Goal: Task Accomplishment & Management: Complete application form

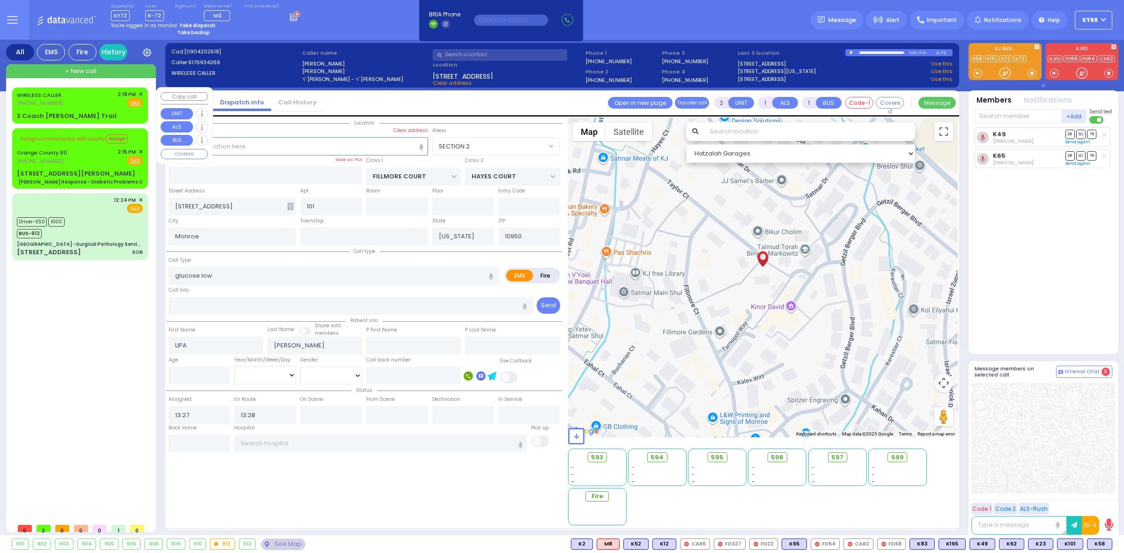
select select "SECTION 2"
select select
click at [22, 113] on div "3 Coach [PERSON_NAME] Trail" at bounding box center [67, 115] width 100 height 9
select select
radio input "true"
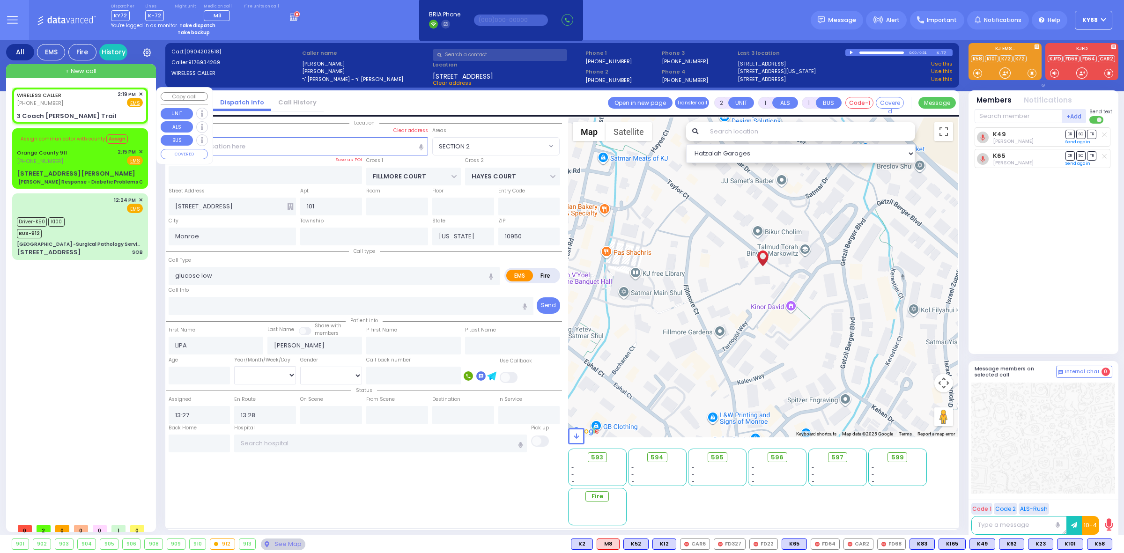
select select
type input "14:19"
select select "Hatzalah Garages"
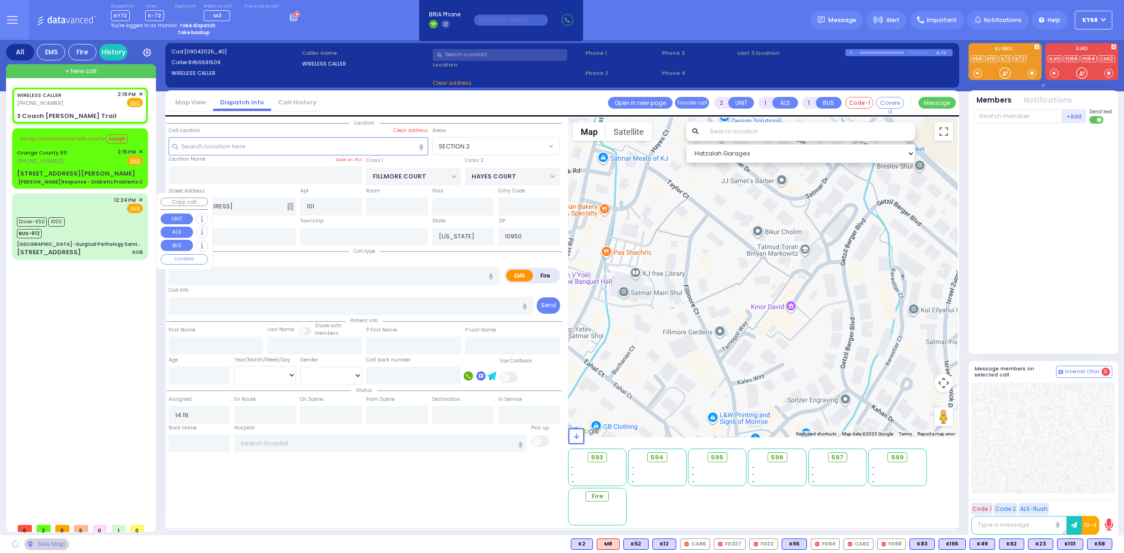
type input "SIDFELTER LN"
type input "SCHUNNEMUNK RD"
type input "3 Coach [PERSON_NAME] Trail"
type input "Woodbury"
type input "10930"
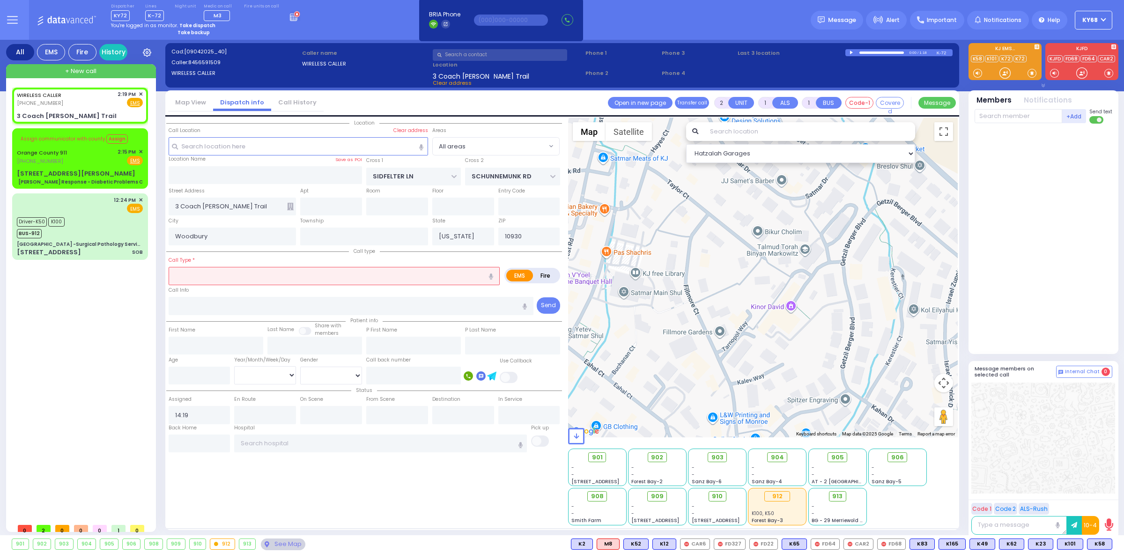
click at [504, 57] on input "text" at bounding box center [500, 55] width 134 height 12
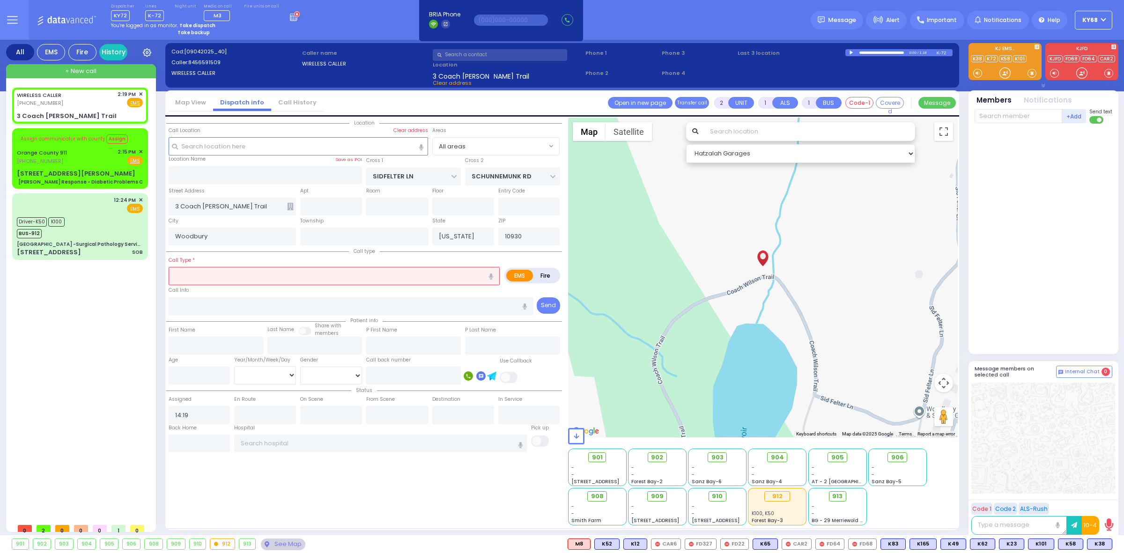
click at [851, 52] on div at bounding box center [852, 53] width 5 height 4
click at [884, 52] on div at bounding box center [882, 53] width 45 height 2
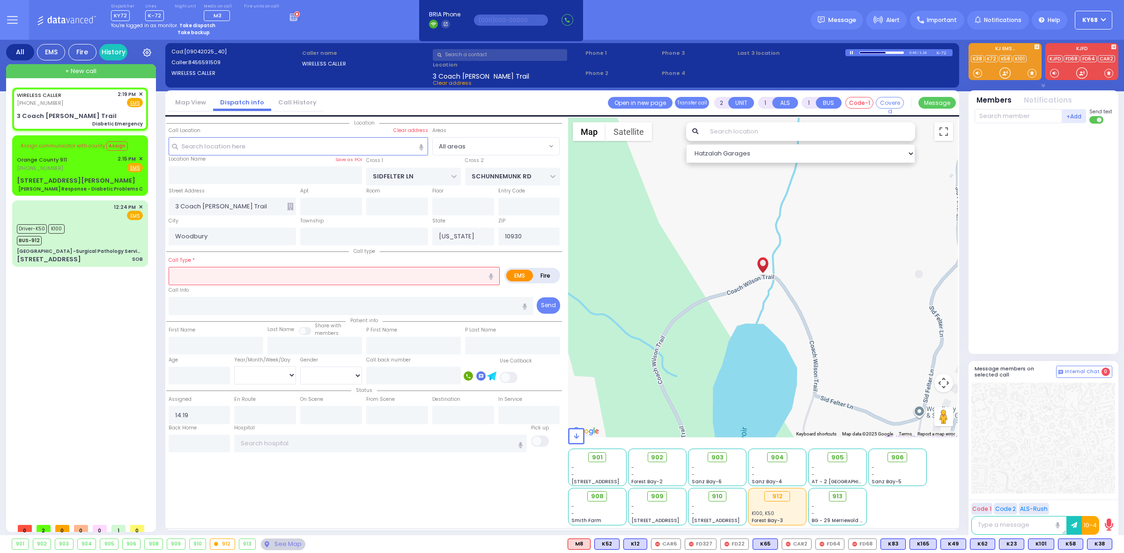
type input "1"
select select
type input "Diabetic Emergency"
radio input "true"
select select
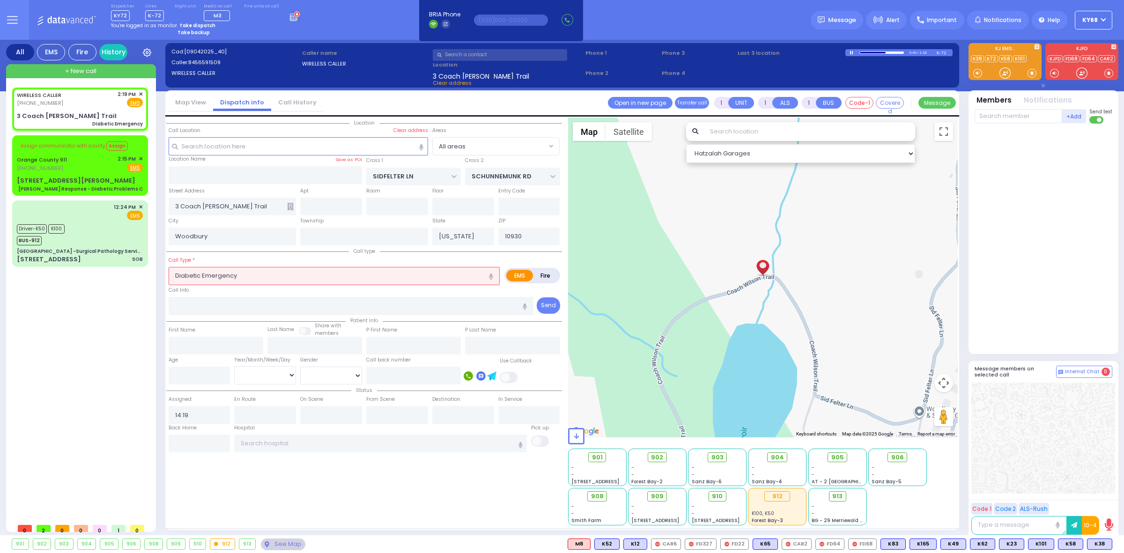
select select "Hatzalah Garages"
click at [554, 54] on input "text" at bounding box center [500, 55] width 134 height 12
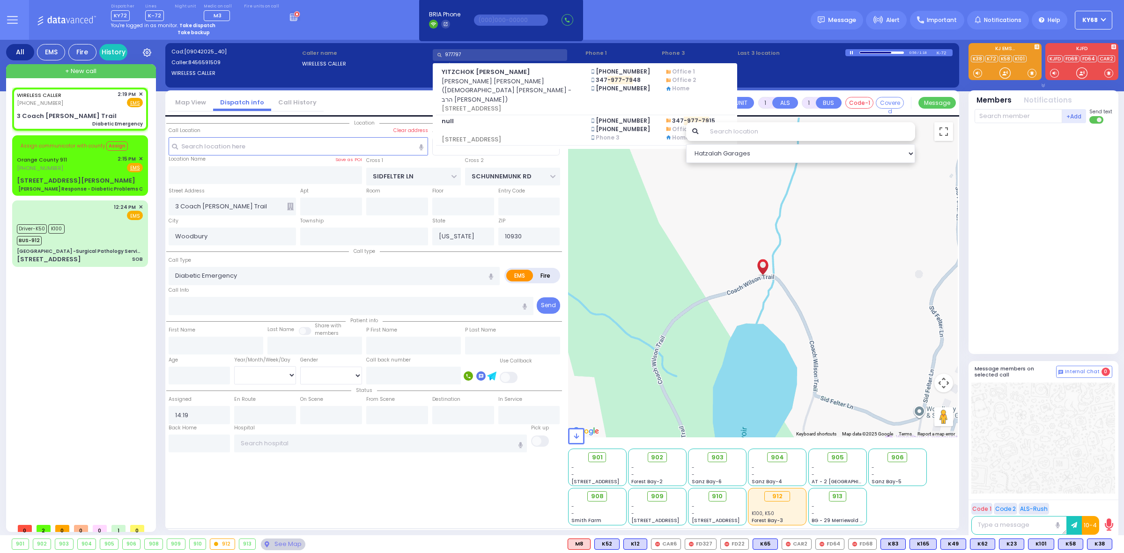
type input "9777975"
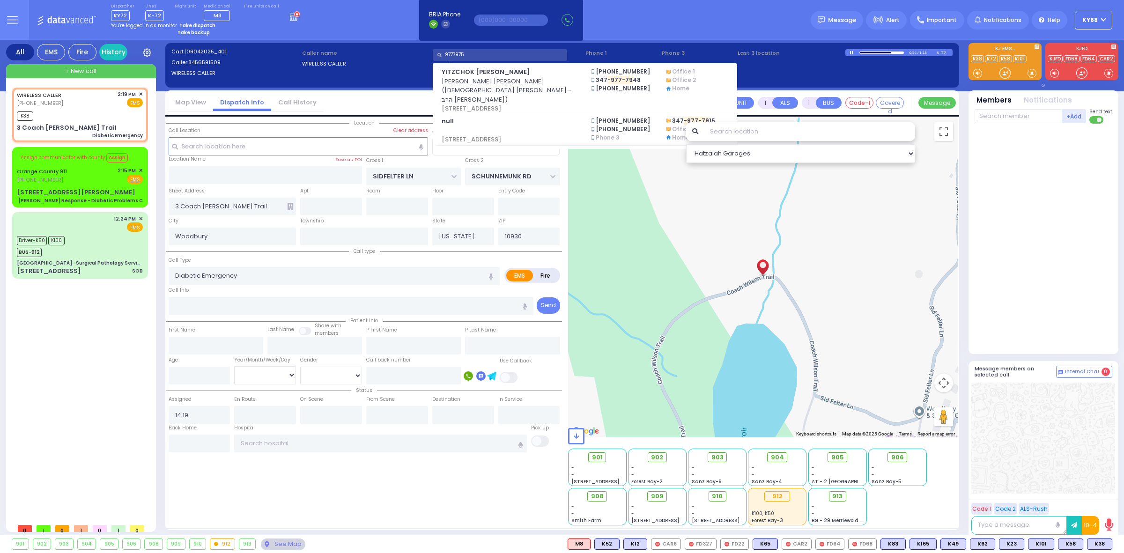
select select
radio input "true"
select select
type input "14:20"
select select "Hatzalah Garages"
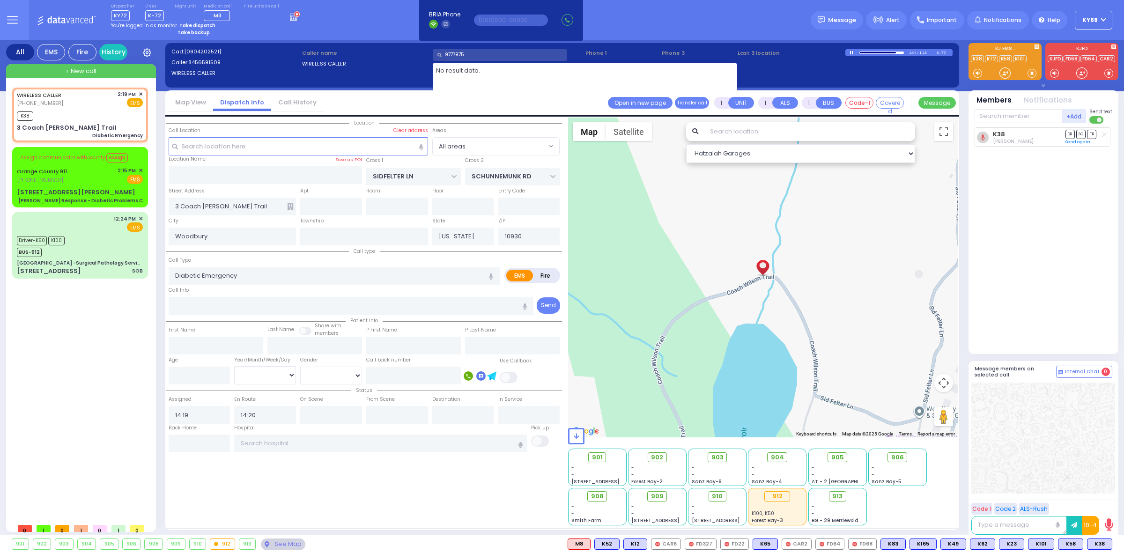
type input "9777975"
click at [376, 19] on div "Dispatcher KY72 shift has started. Are you ? Lines K-72" at bounding box center [562, 20] width 1124 height 40
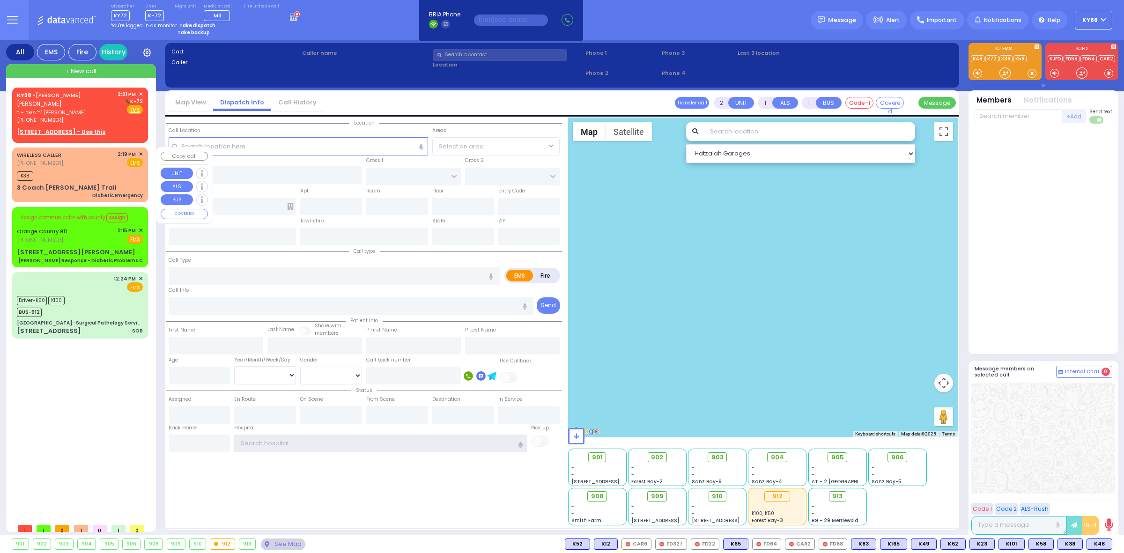
type input "ky68"
click at [70, 184] on div "3 Coach [PERSON_NAME] Trail" at bounding box center [67, 187] width 100 height 9
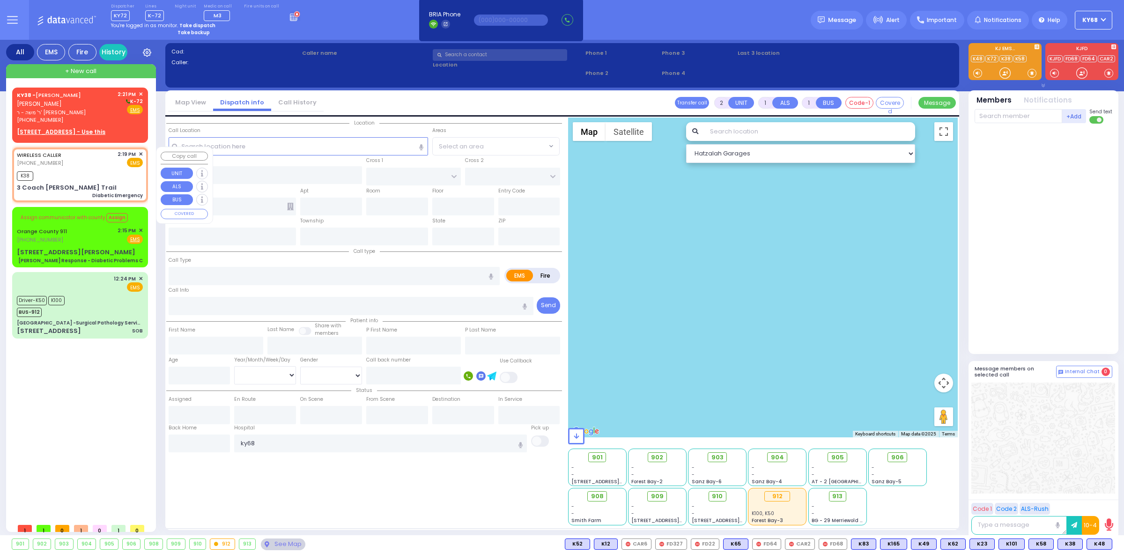
type input "1"
select select
type input "Diabetic Emergency"
radio input "true"
select select
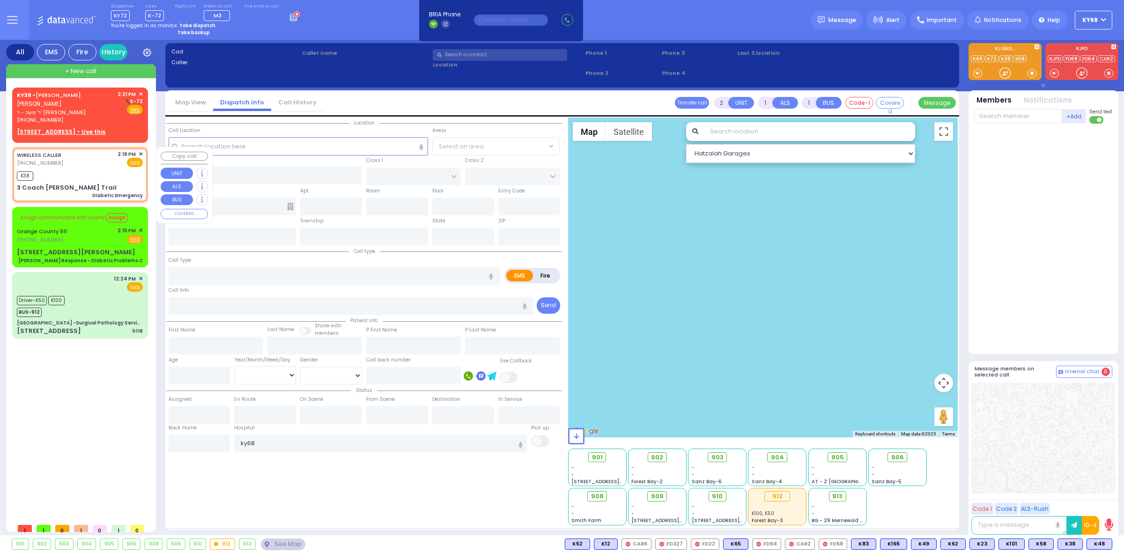
type input "14:19"
type input "14:20"
type input "SIDFELTER LN"
type input "SCHUNNEMUNK RD"
type input "3 Coach [PERSON_NAME] Trail"
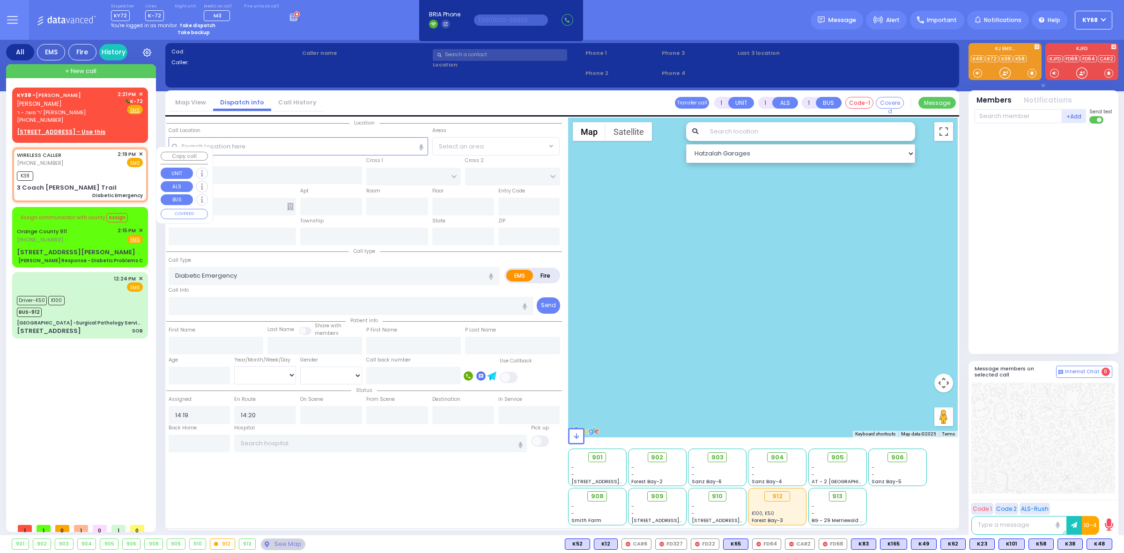
type input "Woodbury"
type input "[US_STATE]"
type input "10930"
select select "Hatzalah Garages"
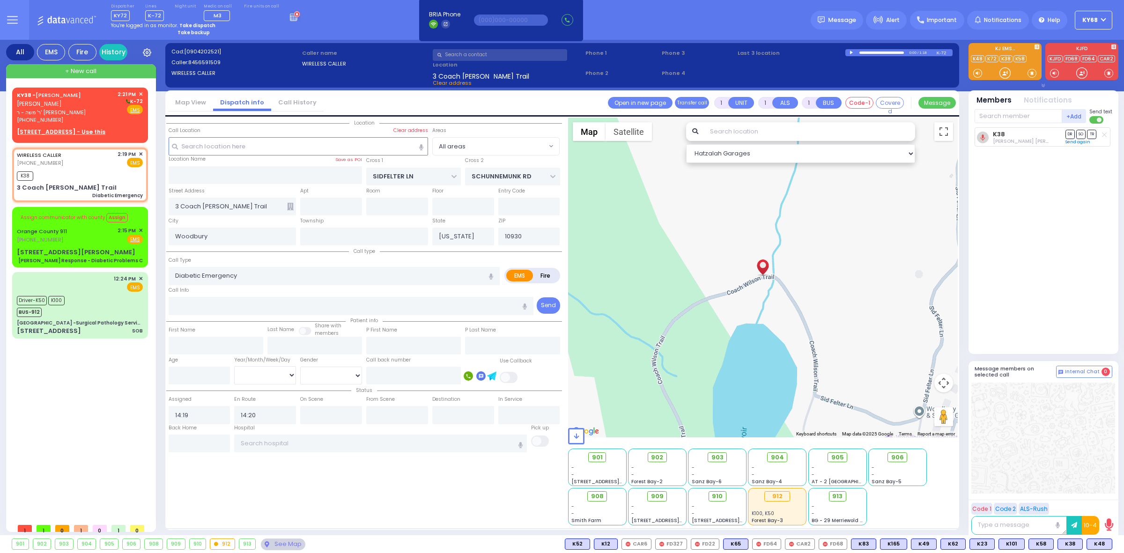
click at [725, 133] on input "text" at bounding box center [809, 131] width 211 height 19
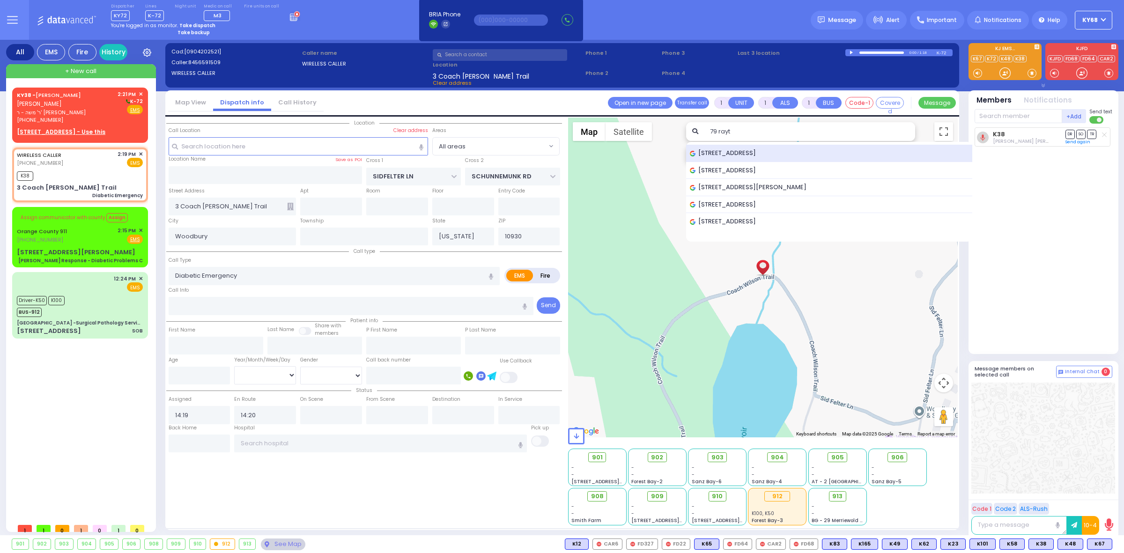
type input "79 rayt"
click at [759, 156] on span "[STREET_ADDRESS]" at bounding box center [724, 152] width 69 height 9
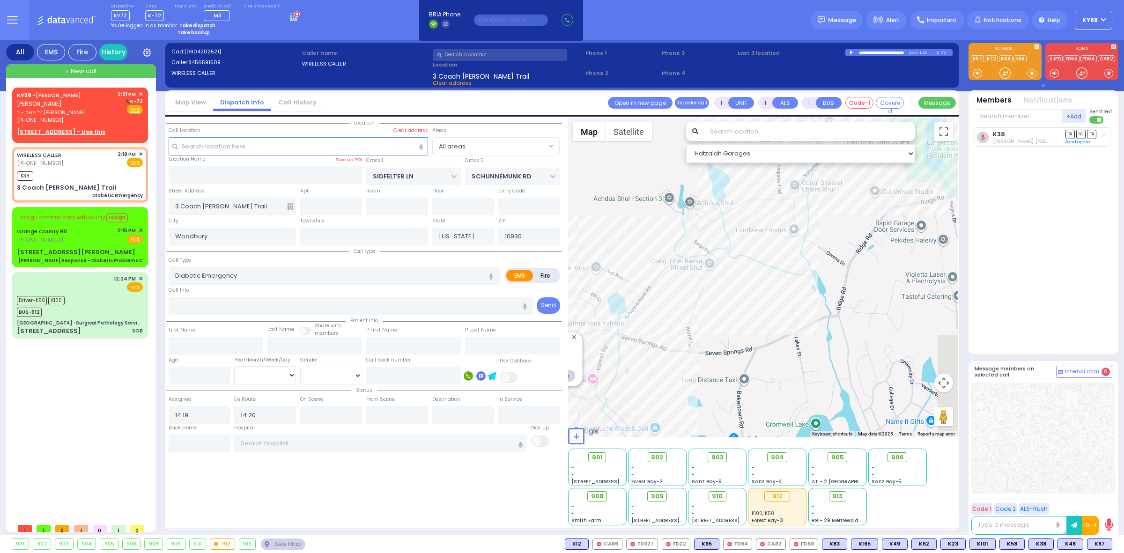
drag, startPoint x: 881, startPoint y: 355, endPoint x: 602, endPoint y: 393, distance: 281.3
click at [602, 393] on div "Address: [STREET_ADDRESS] Distance: 3.3 mi Duration: 9 mins Close route" at bounding box center [763, 278] width 390 height 320
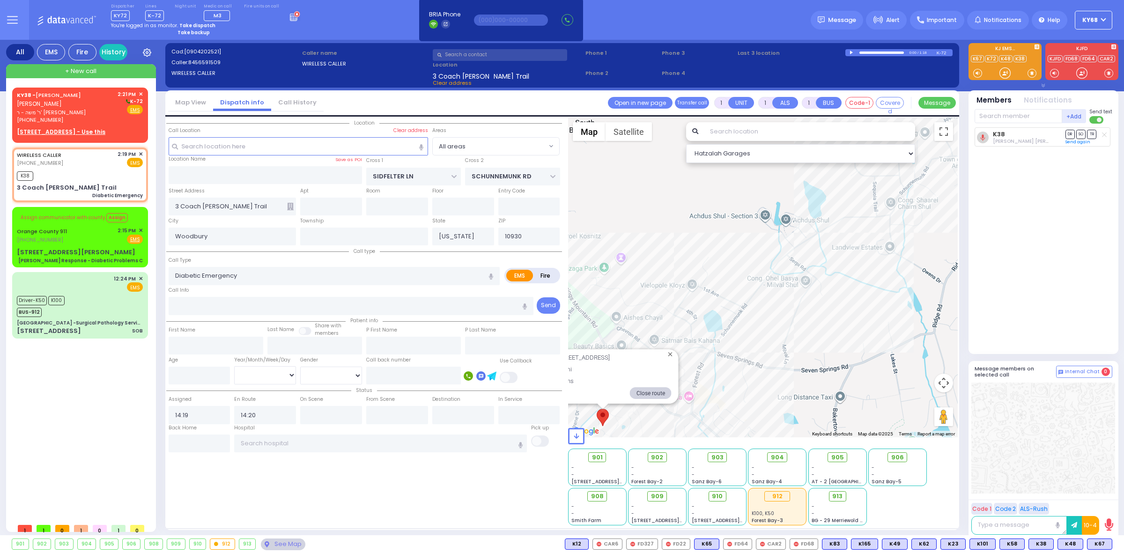
drag, startPoint x: 840, startPoint y: 238, endPoint x: 952, endPoint y: 251, distance: 113.2
click at [956, 250] on div "Address: [STREET_ADDRESS] Distance: 3.3 mi Duration: 9 mins Close route" at bounding box center [763, 278] width 390 height 320
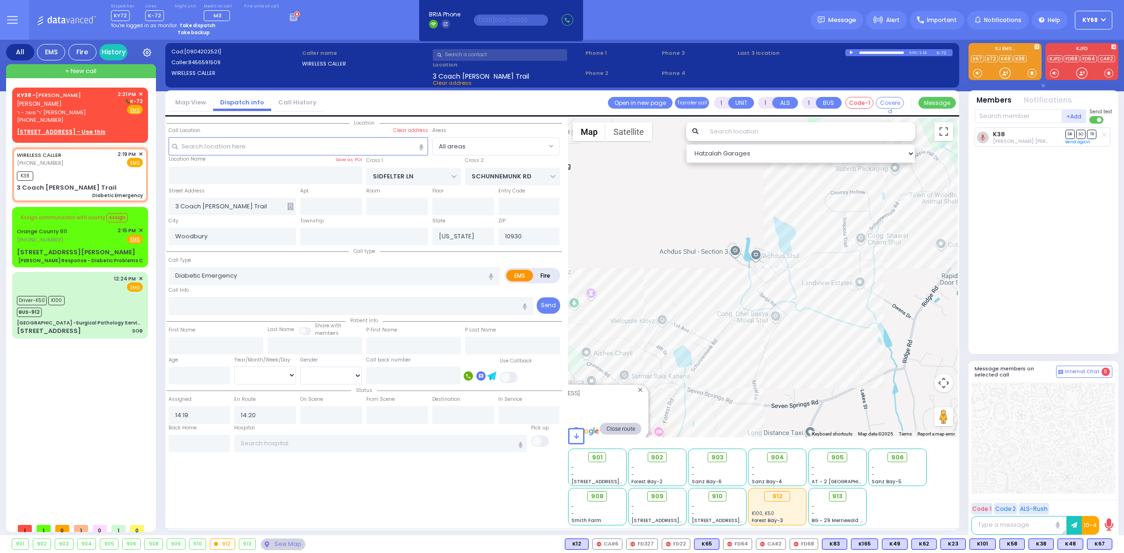
drag, startPoint x: 837, startPoint y: 368, endPoint x: 759, endPoint y: 419, distance: 93.7
click at [759, 419] on div "Address: [STREET_ADDRESS] Distance: 3.3 mi Duration: 9 mins Close route" at bounding box center [763, 278] width 390 height 320
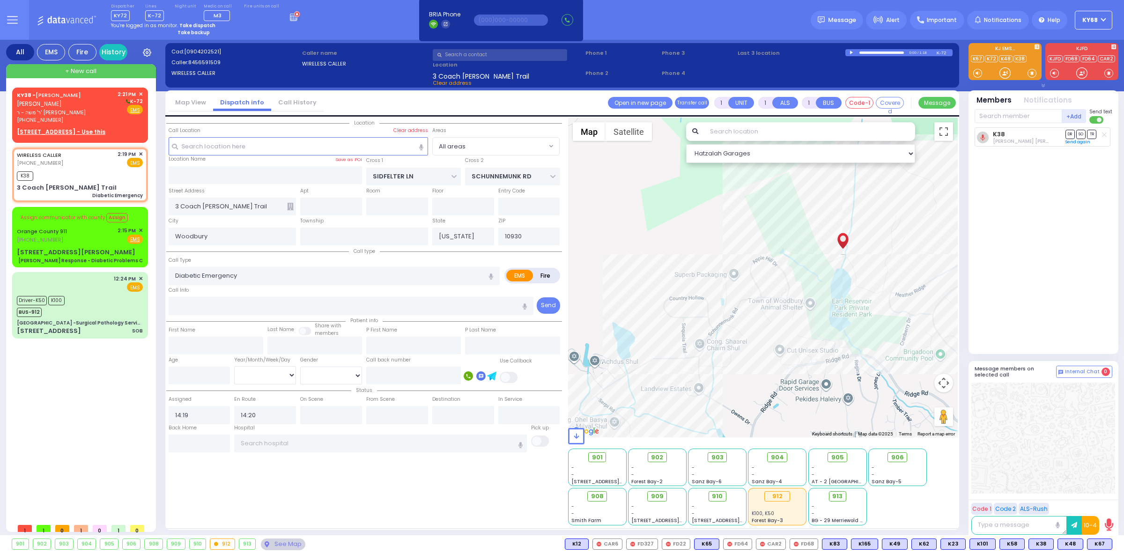
drag, startPoint x: 878, startPoint y: 257, endPoint x: 714, endPoint y: 370, distance: 199.3
click at [714, 370] on div "Address: [STREET_ADDRESS] Distance: 3.3 mi Duration: 9 mins Close route" at bounding box center [763, 278] width 390 height 320
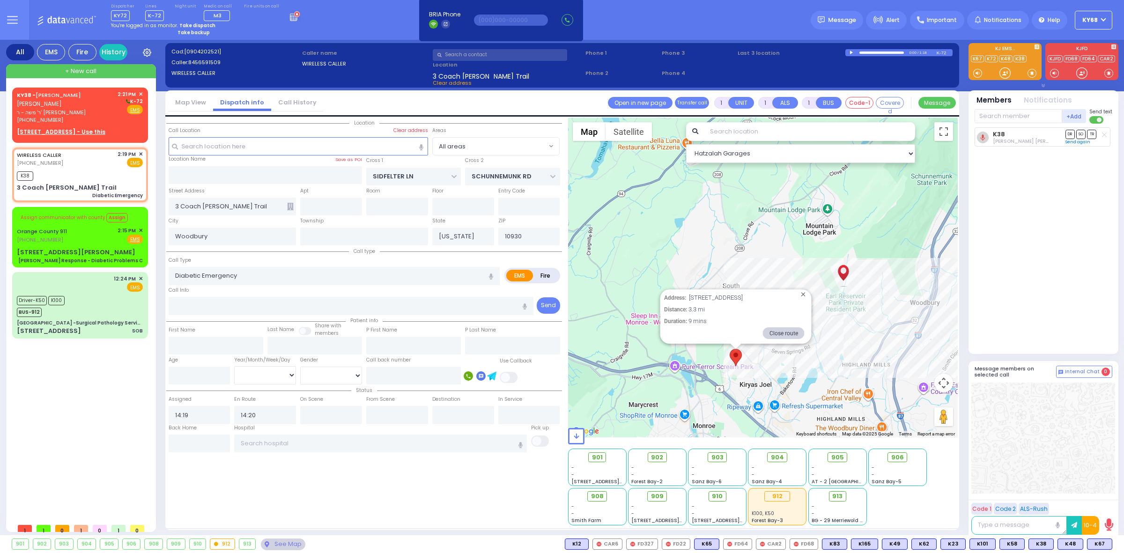
click at [725, 133] on input "text" at bounding box center [809, 131] width 211 height 19
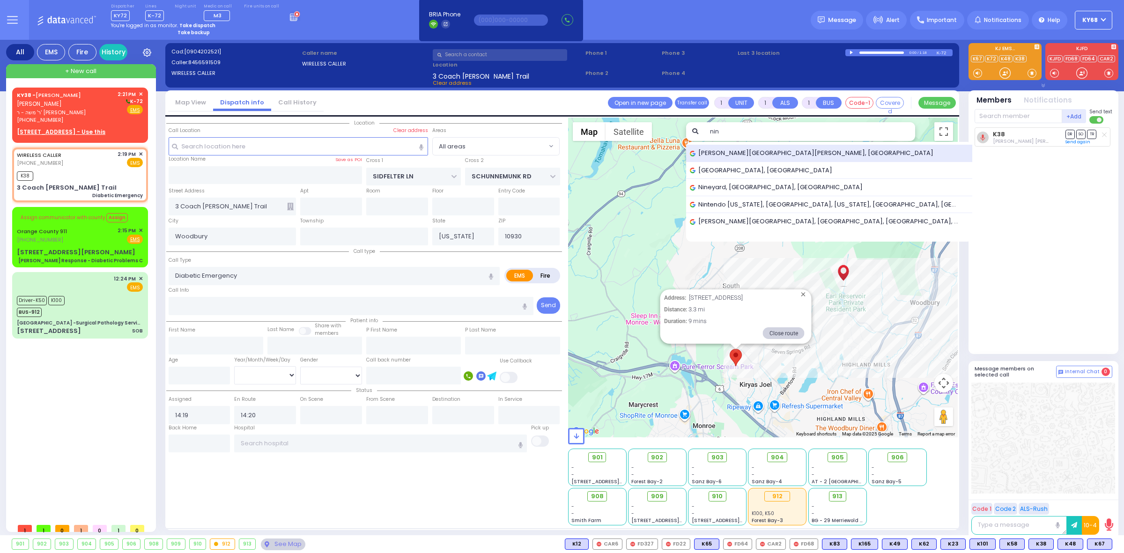
type input "nin"
click at [730, 150] on span "[PERSON_NAME][GEOGRAPHIC_DATA][PERSON_NAME], [GEOGRAPHIC_DATA]" at bounding box center [813, 152] width 247 height 9
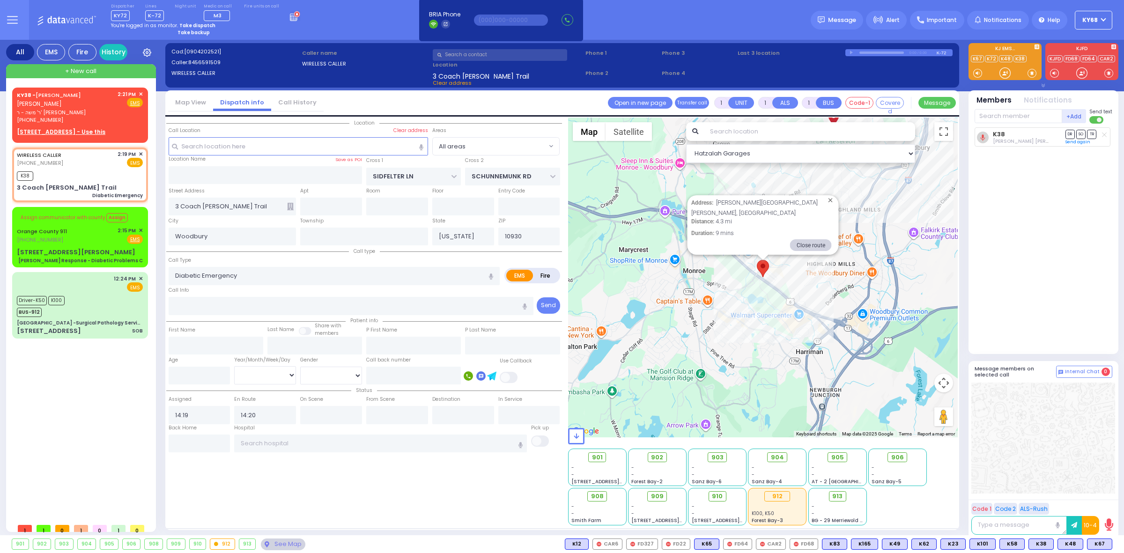
select select
radio input "true"
select select
select select "Hatzalah Garages"
select select
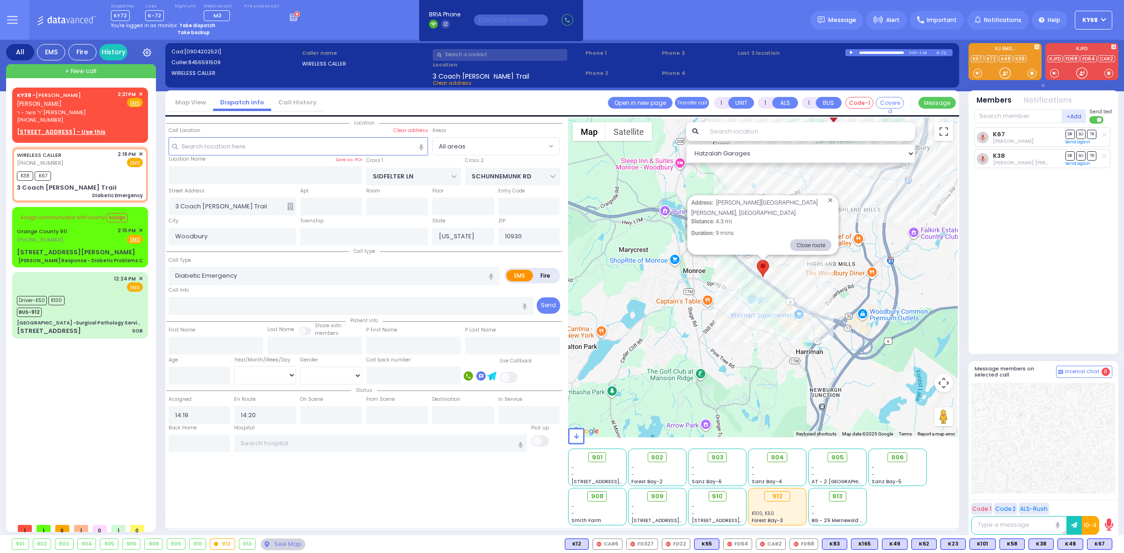
radio input "true"
select select
select select "Hatzalah Garages"
